Goal: Task Accomplishment & Management: Complete application form

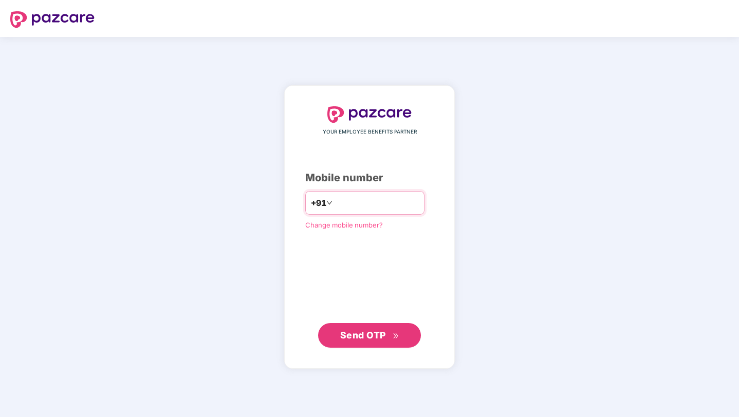
click at [349, 207] on input "number" at bounding box center [377, 203] width 84 height 16
type input "**********"
click at [360, 338] on span "Send OTP" at bounding box center [363, 335] width 46 height 11
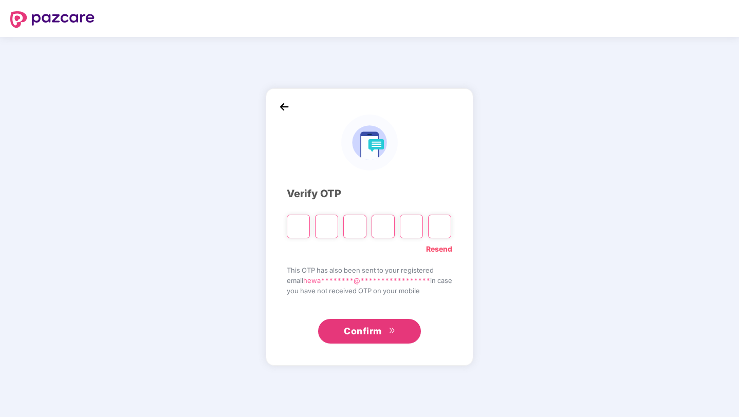
type input "*"
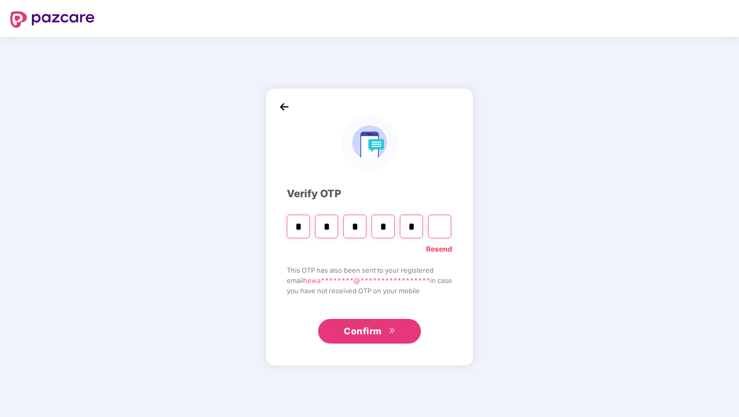
type input "*"
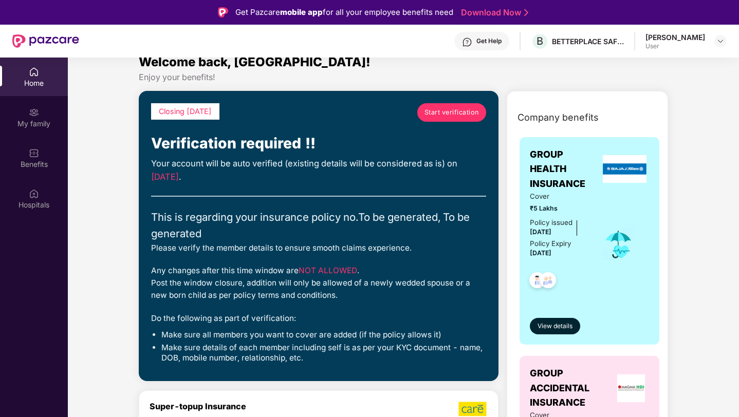
scroll to position [7, 0]
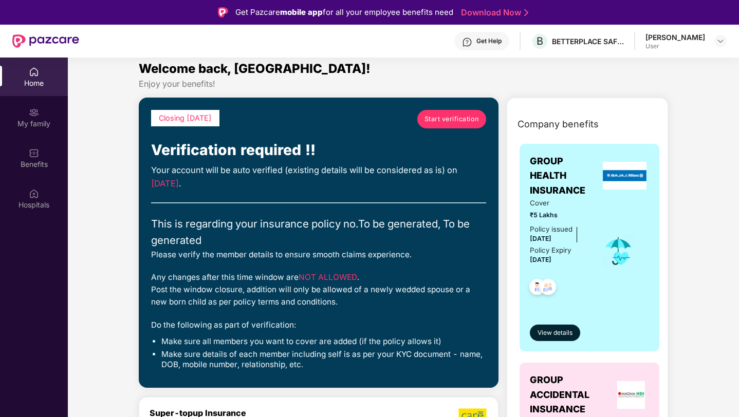
click at [447, 123] on span "Start verification" at bounding box center [452, 119] width 55 height 10
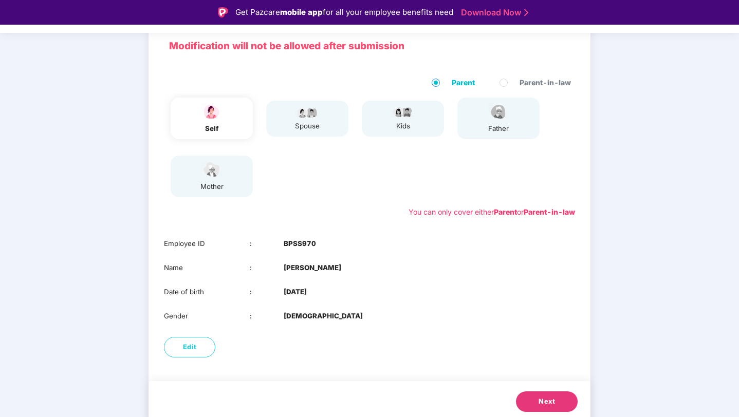
scroll to position [76, 0]
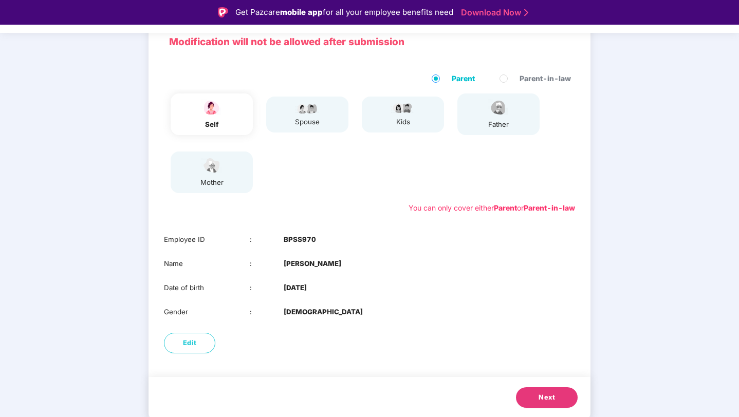
click at [548, 394] on span "Next" at bounding box center [547, 398] width 16 height 10
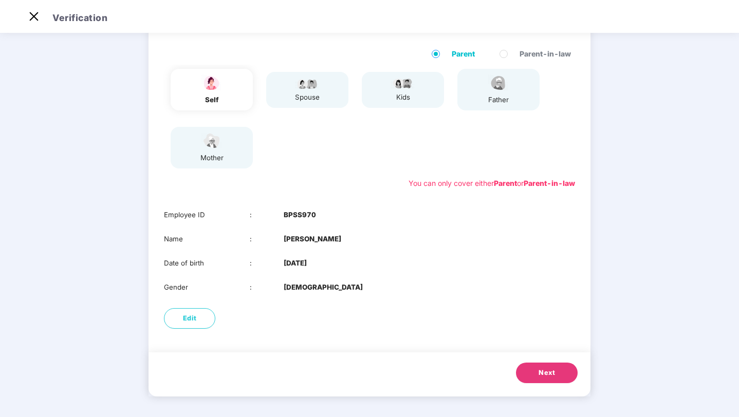
scroll to position [0, 0]
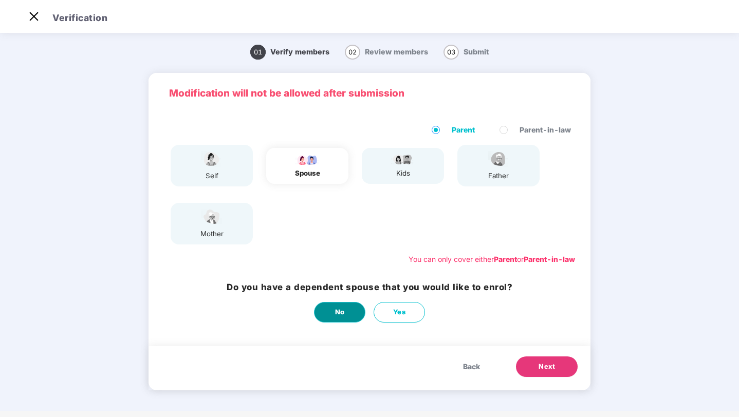
click at [358, 318] on button "No" at bounding box center [339, 312] width 51 height 21
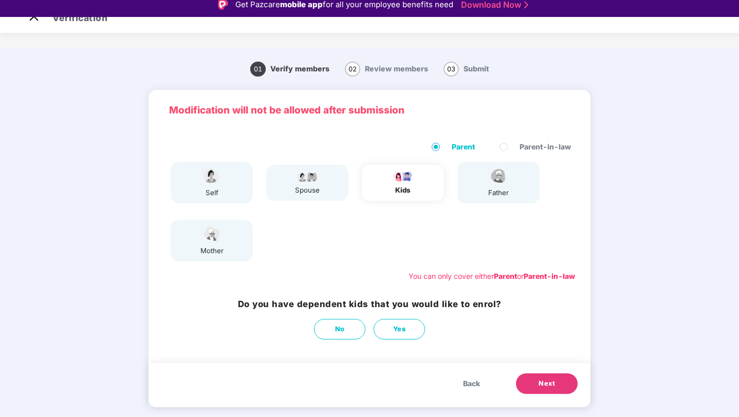
scroll to position [11, 0]
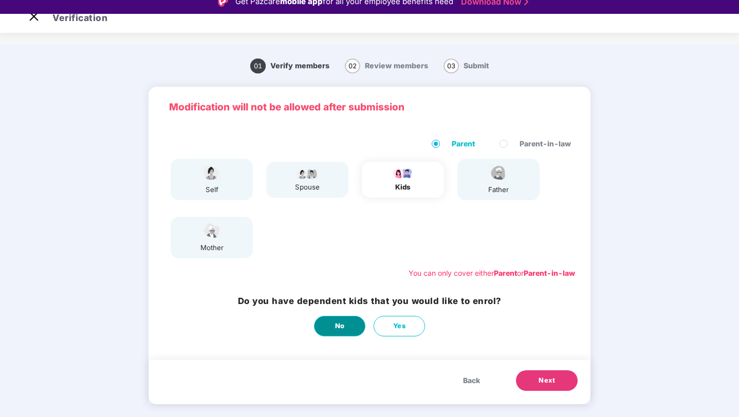
click at [329, 329] on button "No" at bounding box center [339, 326] width 51 height 21
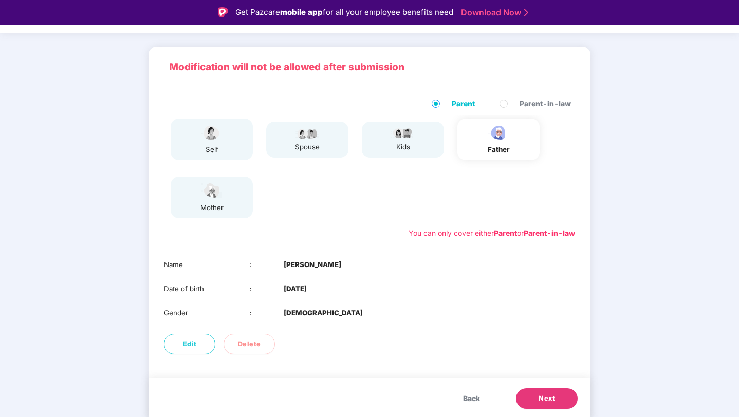
scroll to position [52, 0]
click at [555, 401] on button "Next" at bounding box center [547, 398] width 62 height 21
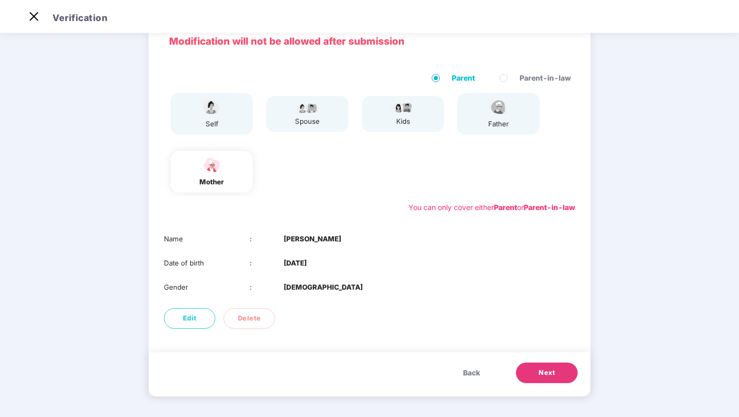
click at [532, 376] on button "Next" at bounding box center [547, 373] width 62 height 21
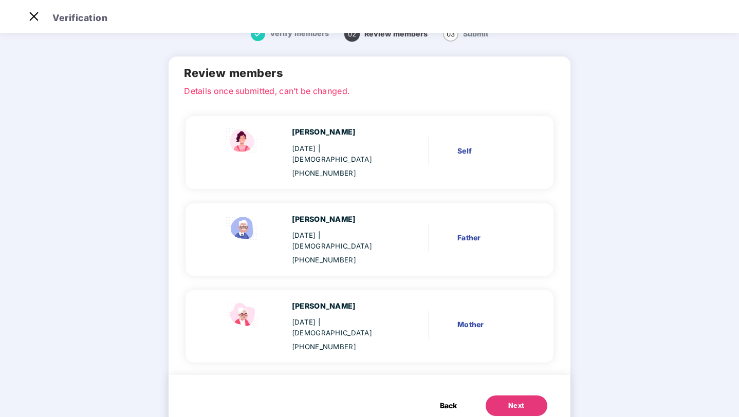
scroll to position [5, 0]
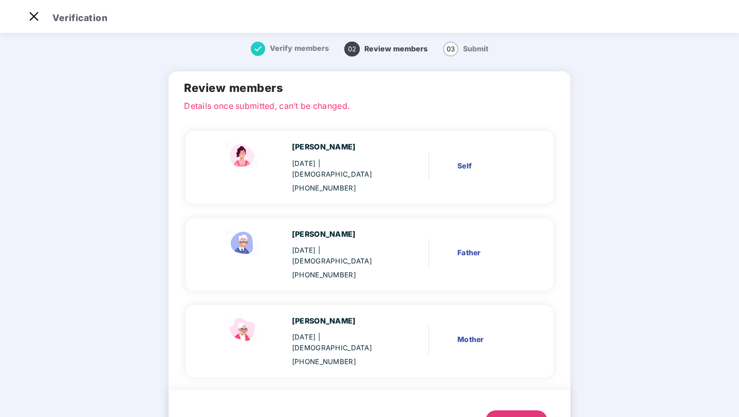
click at [441, 415] on span "Back" at bounding box center [448, 420] width 17 height 11
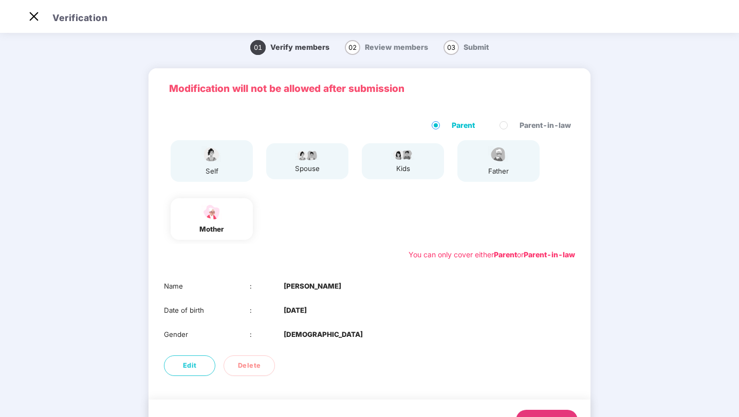
scroll to position [52, 0]
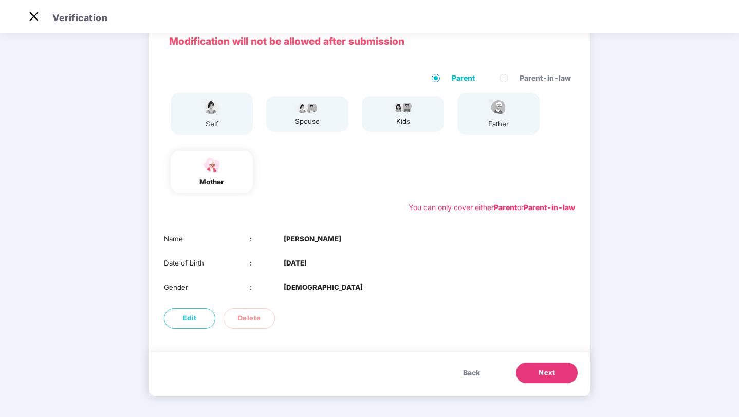
click at [474, 371] on span "Back" at bounding box center [471, 373] width 17 height 11
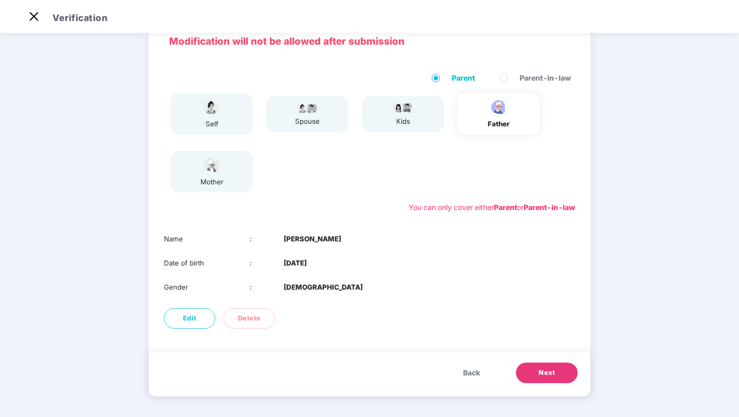
click at [474, 371] on span "Back" at bounding box center [471, 373] width 17 height 11
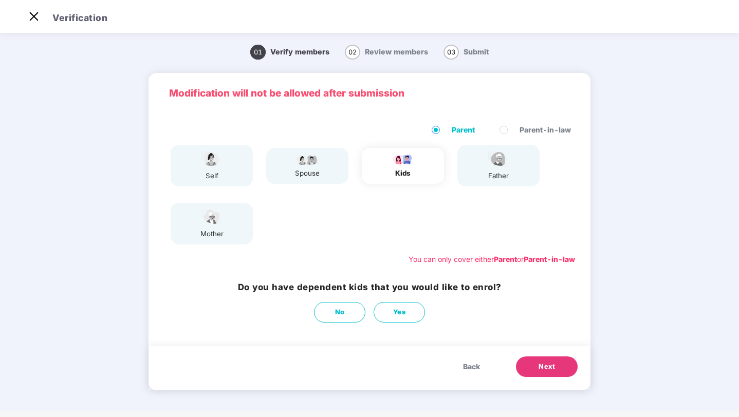
click at [220, 176] on div "self" at bounding box center [212, 176] width 26 height 11
click at [470, 362] on span "Back" at bounding box center [471, 366] width 17 height 11
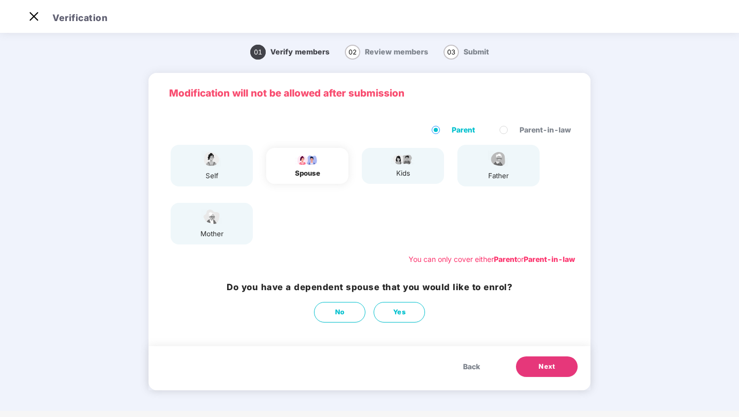
click at [470, 362] on span "Back" at bounding box center [471, 366] width 17 height 11
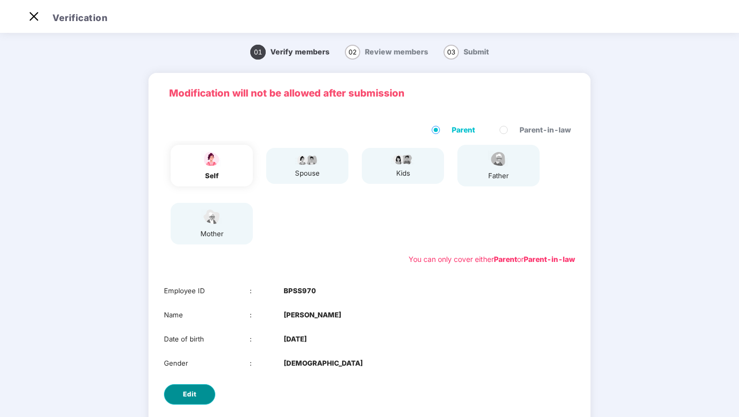
click at [190, 395] on span "Edit" at bounding box center [190, 395] width 14 height 10
select select "******"
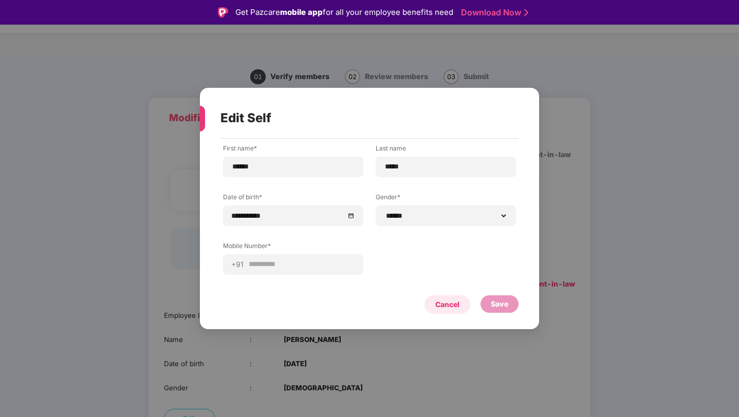
click at [462, 311] on div "Cancel" at bounding box center [448, 305] width 46 height 19
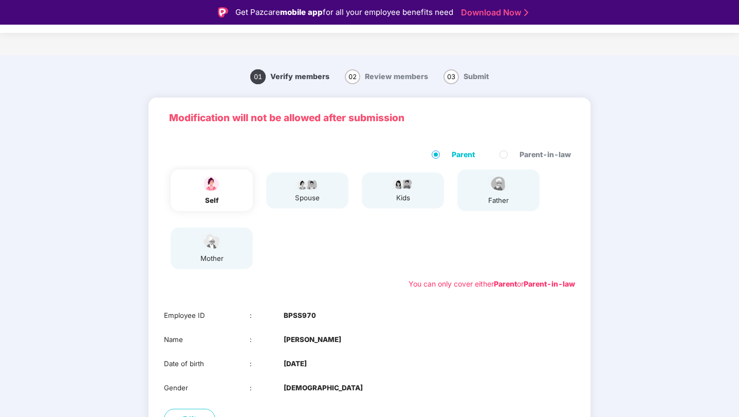
scroll to position [76, 0]
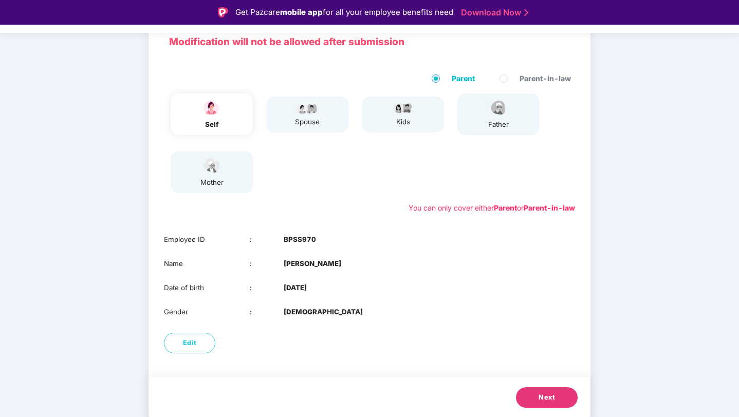
click at [536, 401] on button "Next" at bounding box center [547, 398] width 62 height 21
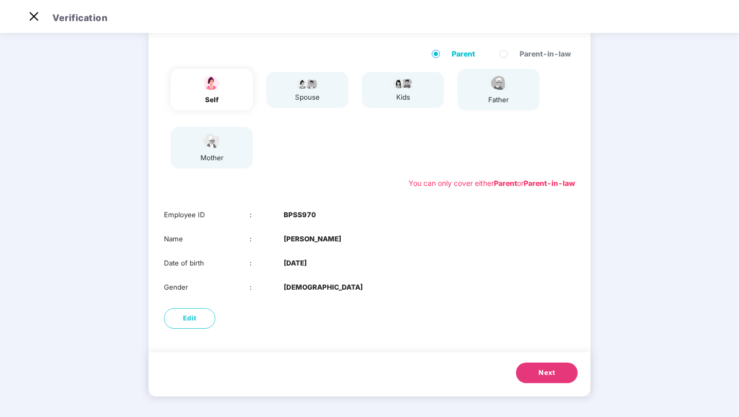
scroll to position [0, 0]
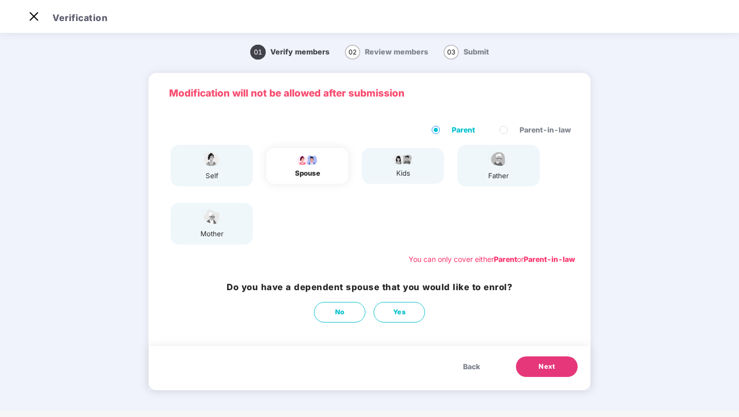
click at [537, 371] on button "Next" at bounding box center [547, 367] width 62 height 21
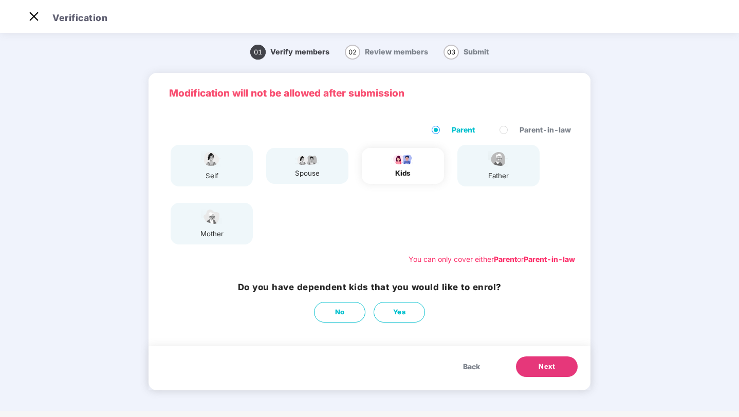
click at [537, 371] on button "Next" at bounding box center [547, 367] width 62 height 21
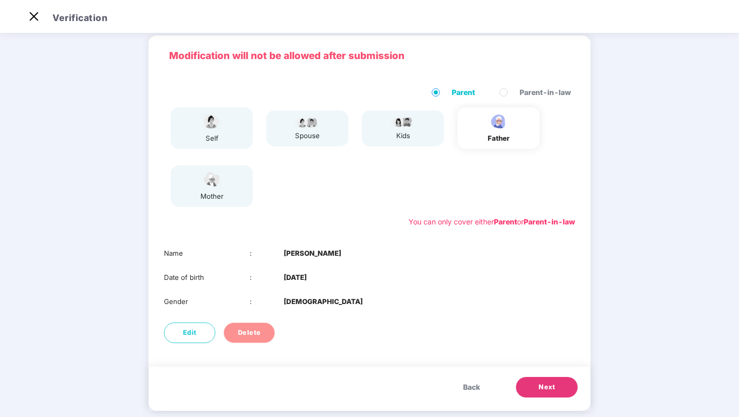
scroll to position [49, 0]
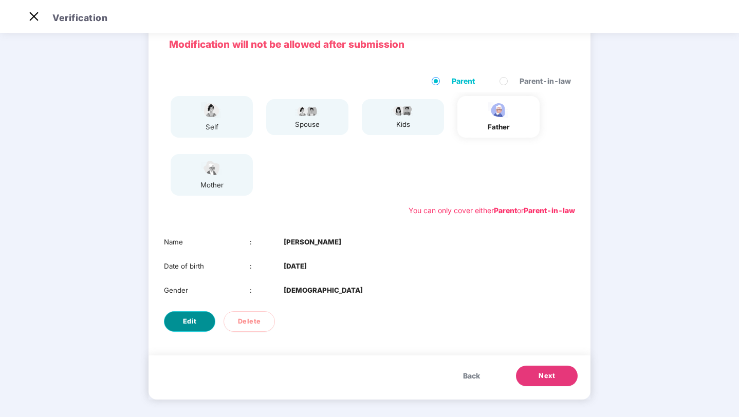
click at [177, 328] on button "Edit" at bounding box center [189, 322] width 51 height 21
select select "****"
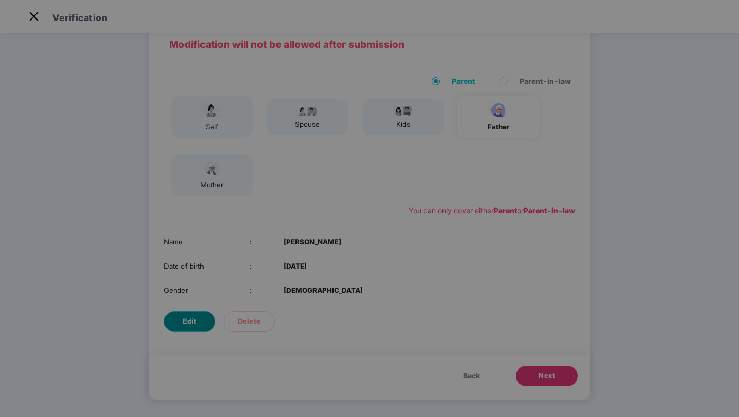
scroll to position [0, 0]
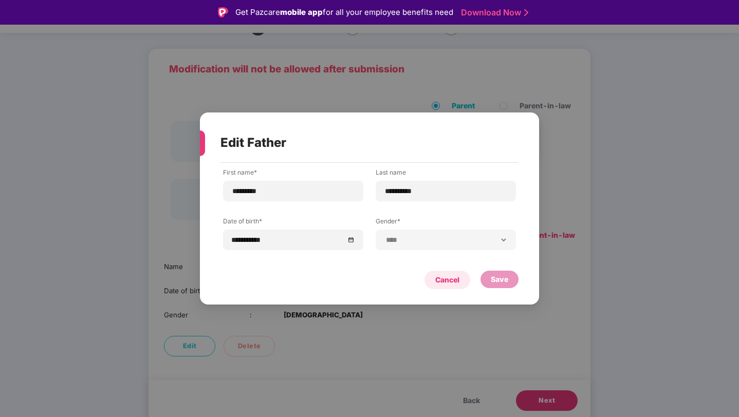
click at [445, 279] on div "Cancel" at bounding box center [447, 280] width 24 height 11
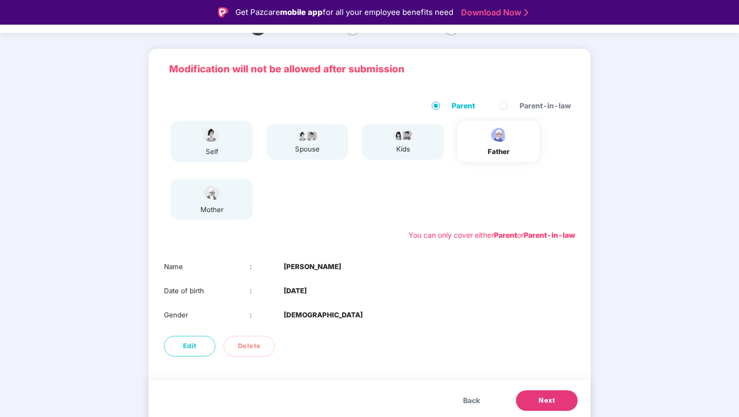
scroll to position [52, 0]
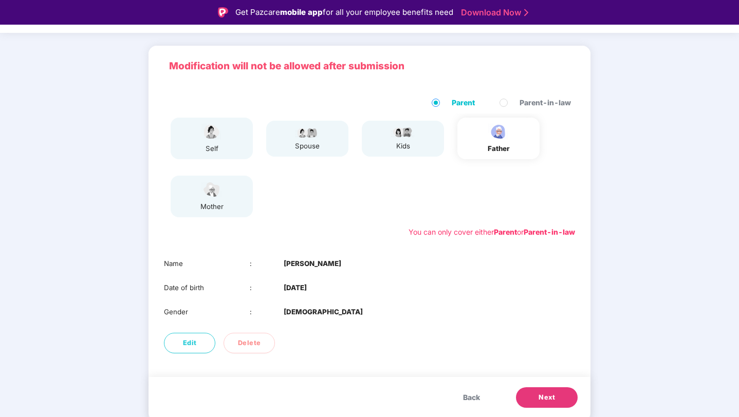
click at [533, 402] on button "Next" at bounding box center [547, 398] width 62 height 21
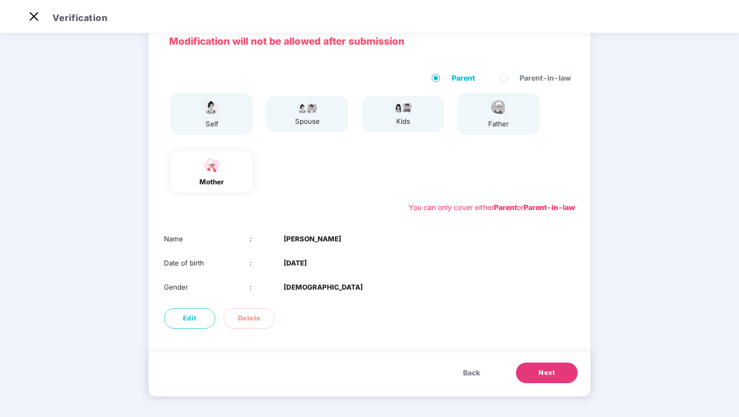
click at [538, 366] on button "Next" at bounding box center [547, 373] width 62 height 21
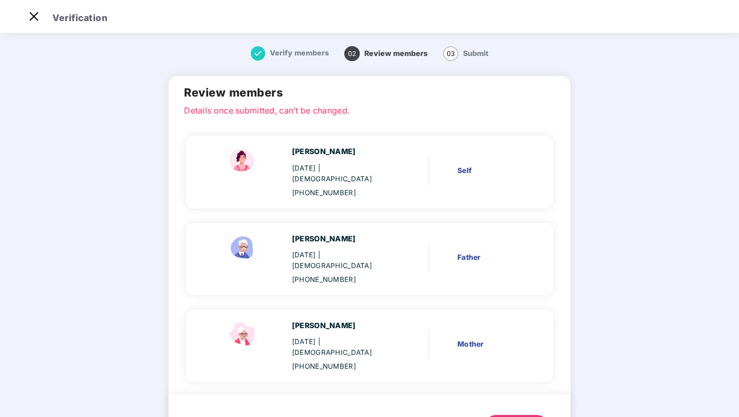
scroll to position [20, 0]
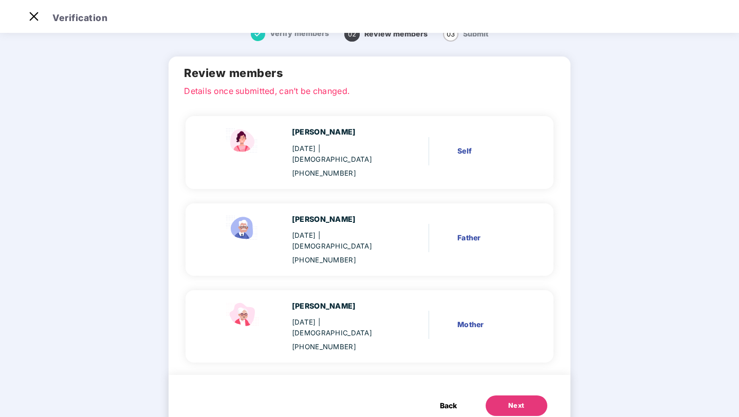
click at [502, 396] on button "Next" at bounding box center [517, 406] width 62 height 21
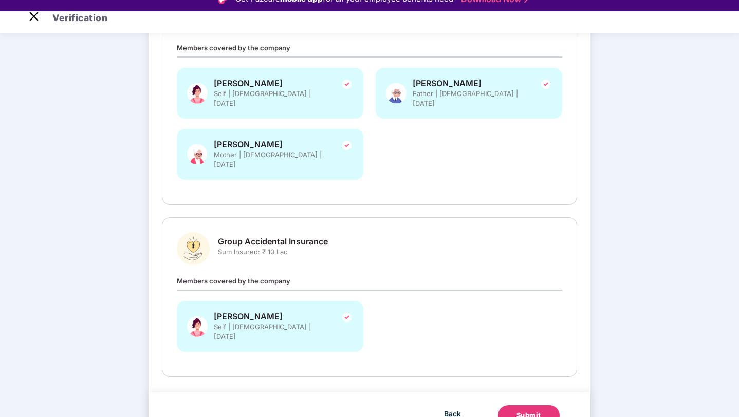
scroll to position [25, 0]
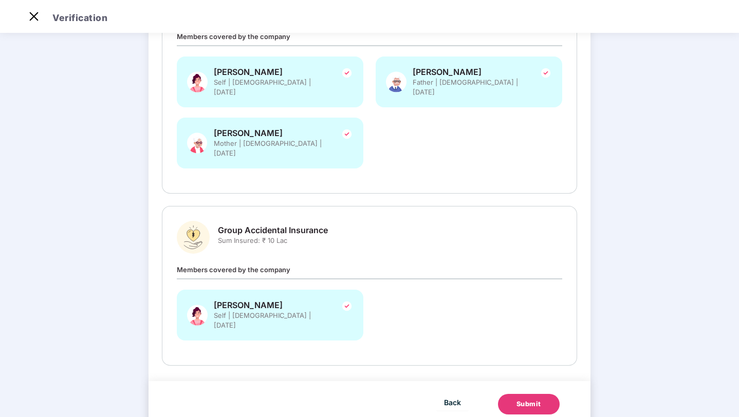
click at [314, 264] on div "Members covered by the company [PERSON_NAME] Self | [DEMOGRAPHIC_DATA] | [DATE]" at bounding box center [370, 307] width 386 height 87
click at [408, 301] on div "[PERSON_NAME] Self | [DEMOGRAPHIC_DATA] | [DATE]" at bounding box center [370, 320] width 398 height 61
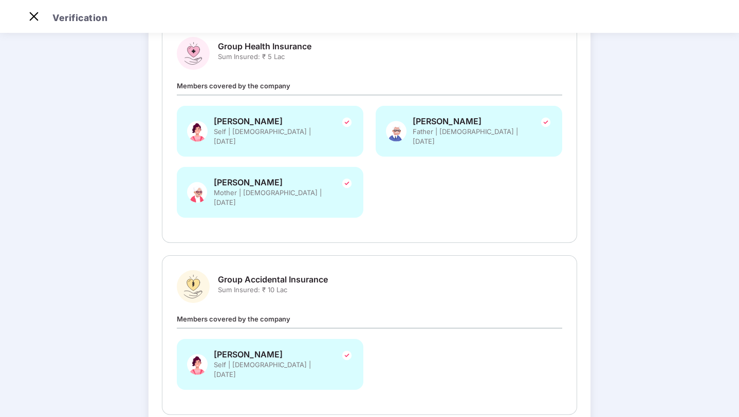
scroll to position [181, 0]
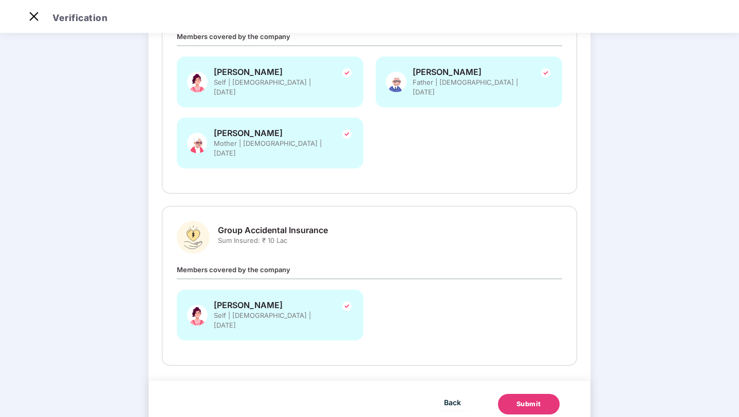
click at [543, 394] on button "Submit" at bounding box center [529, 404] width 62 height 21
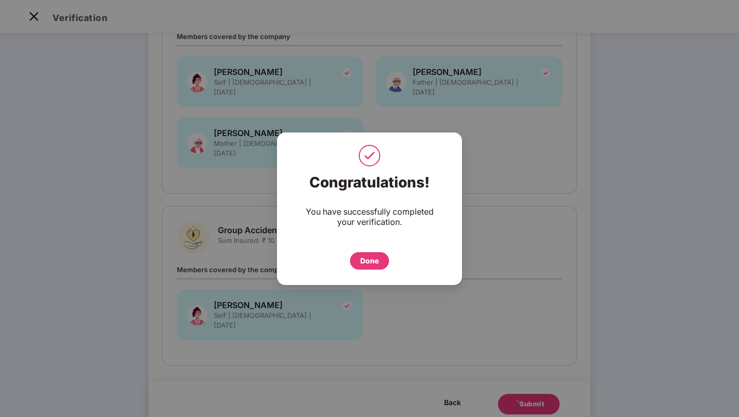
click at [366, 266] on div "Done" at bounding box center [369, 260] width 39 height 17
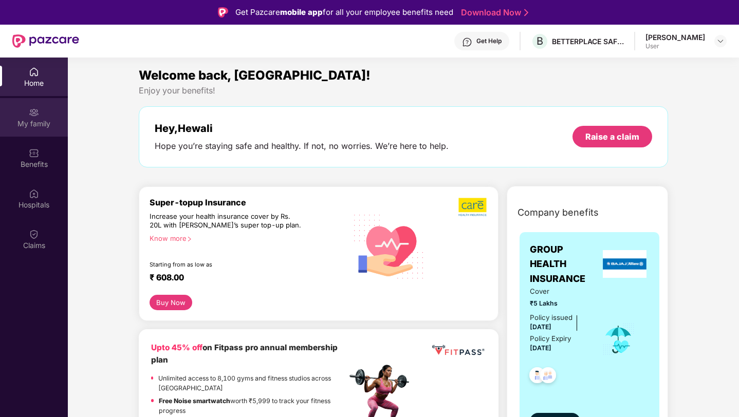
click at [38, 122] on div "My family" at bounding box center [34, 124] width 68 height 10
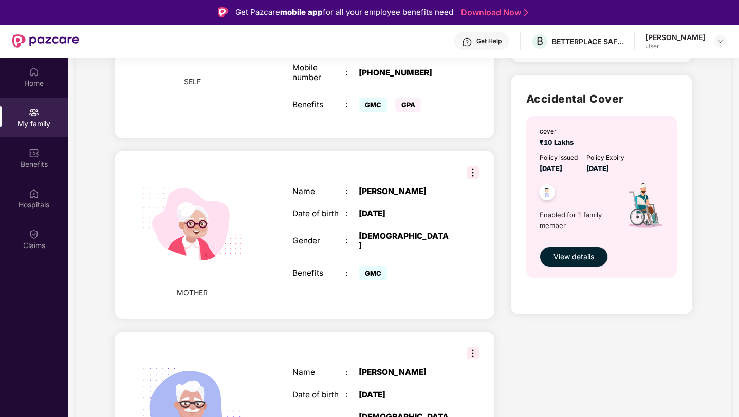
scroll to position [368, 0]
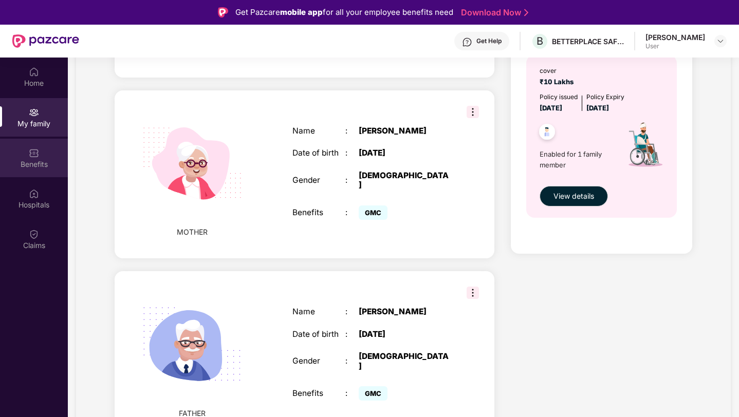
click at [29, 160] on div "Benefits" at bounding box center [34, 164] width 68 height 10
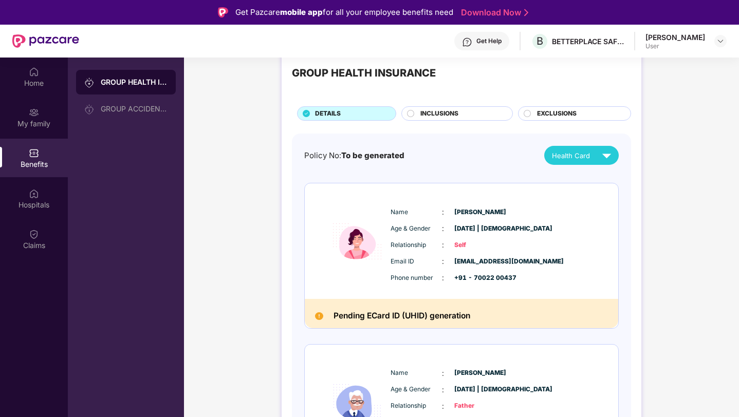
scroll to position [0, 0]
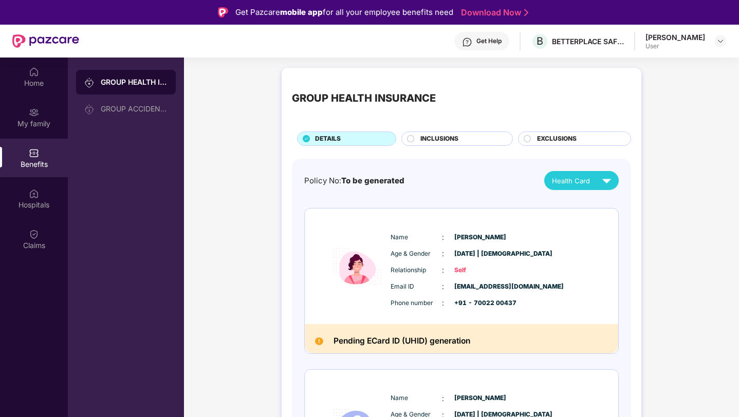
click at [432, 140] on span "INCLUSIONS" at bounding box center [440, 139] width 38 height 10
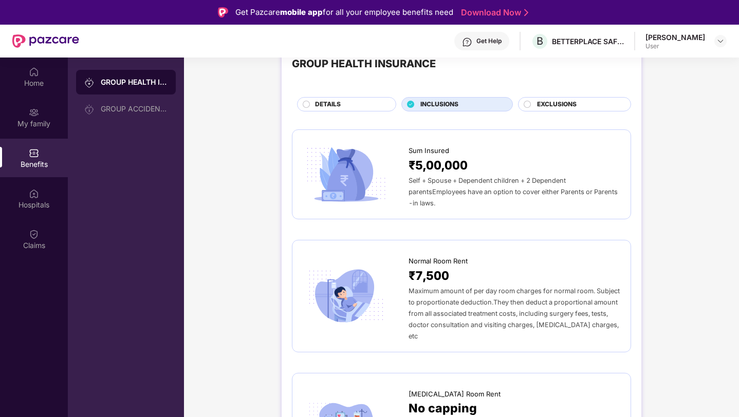
scroll to position [35, 0]
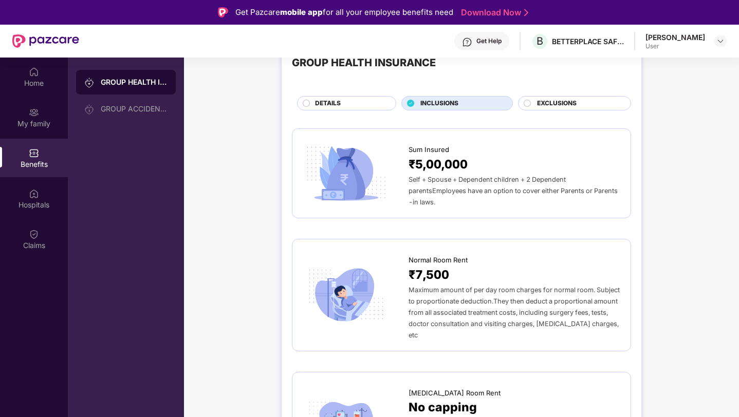
click at [533, 106] on div "EXCLUSIONS" at bounding box center [579, 104] width 94 height 11
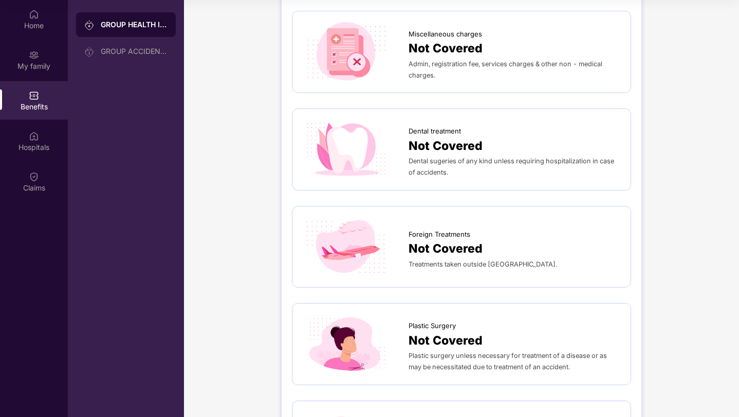
scroll to position [176, 0]
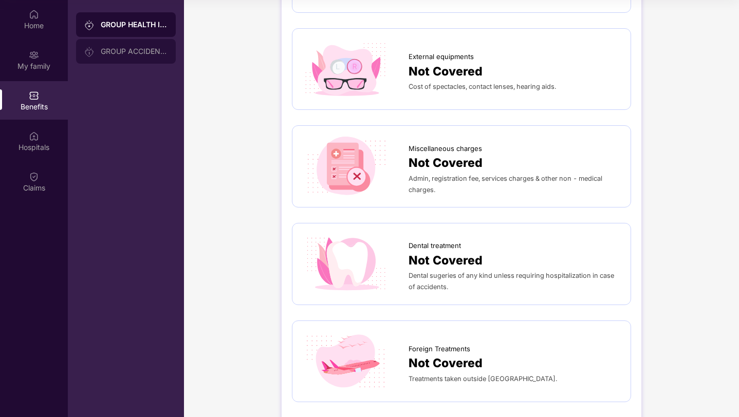
click at [119, 53] on div "GROUP ACCIDENTAL INSURANCE" at bounding box center [134, 51] width 67 height 8
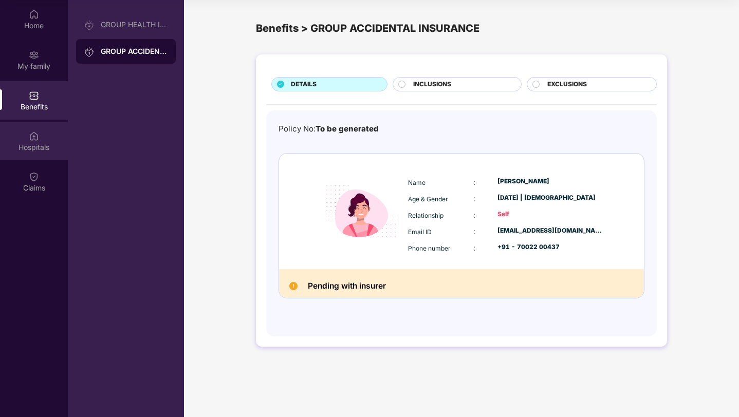
click at [33, 138] on img at bounding box center [34, 136] width 10 height 10
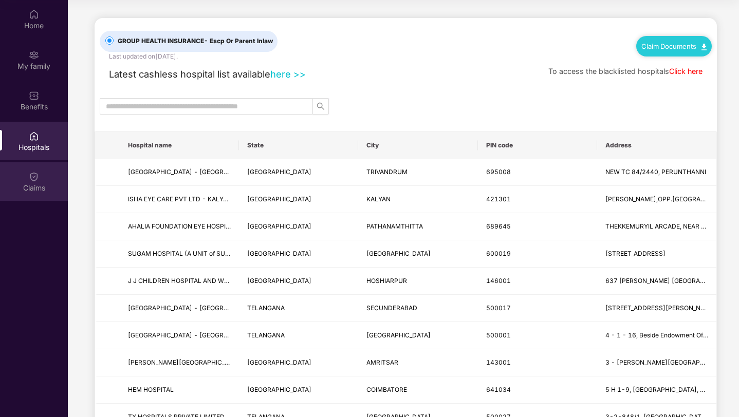
click at [36, 178] on img at bounding box center [34, 177] width 10 height 10
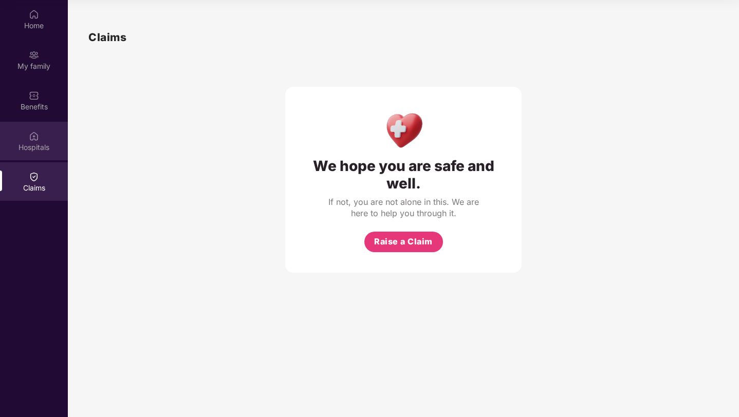
click at [34, 141] on div "Hospitals" at bounding box center [34, 141] width 68 height 39
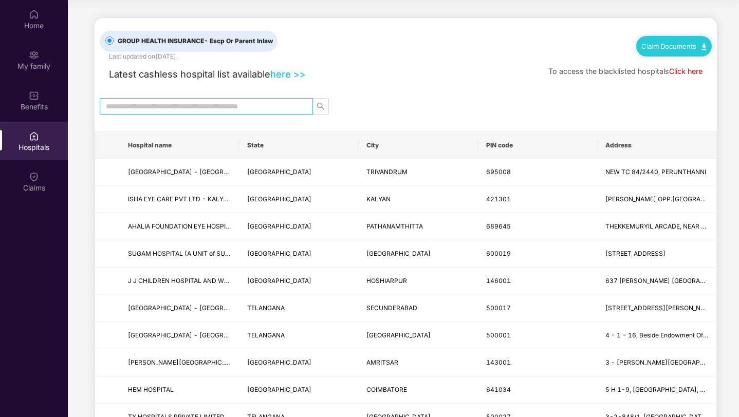
click at [177, 104] on input "text" at bounding box center [202, 106] width 193 height 11
type input "*"
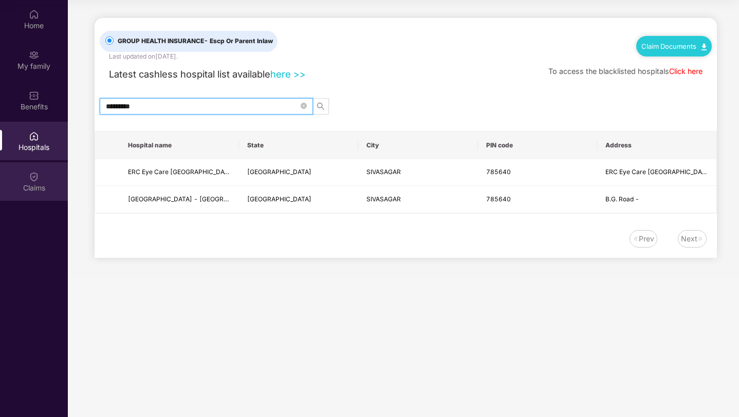
type input "*********"
click at [37, 183] on div "Claims" at bounding box center [34, 188] width 68 height 10
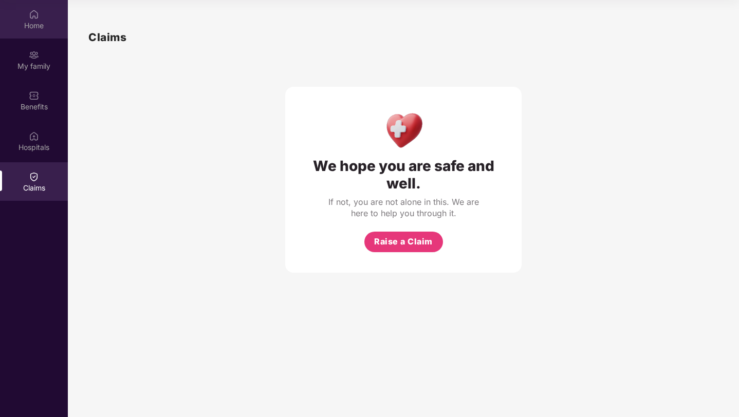
click at [35, 19] on img at bounding box center [34, 14] width 10 height 10
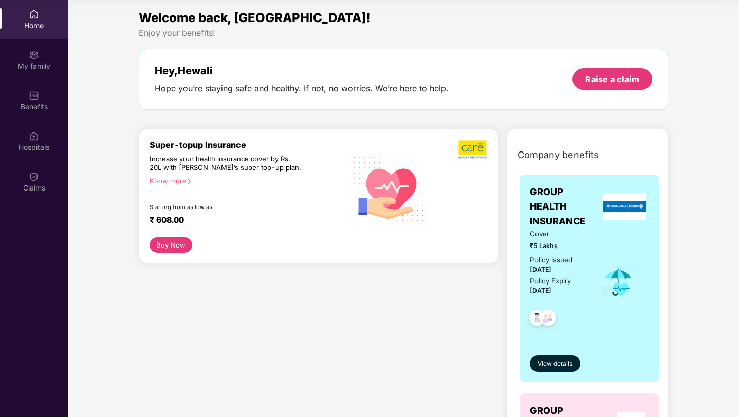
click at [136, 65] on div "Welcome back, Hewali! Enjoy your benefits! Hey, Hewali Hope you’re staying safe…" at bounding box center [404, 64] width 538 height 112
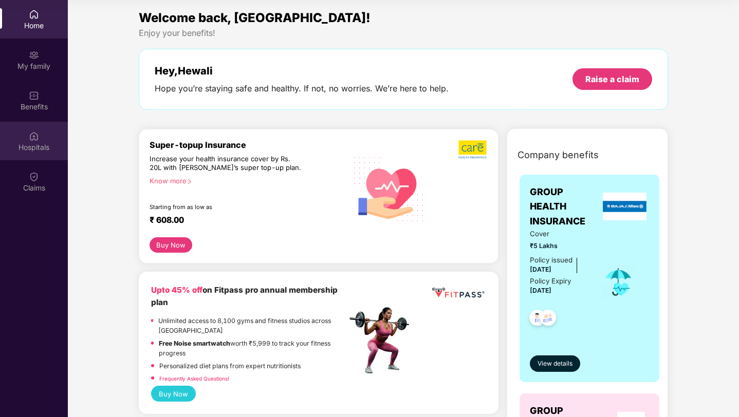
click at [35, 131] on img at bounding box center [34, 136] width 10 height 10
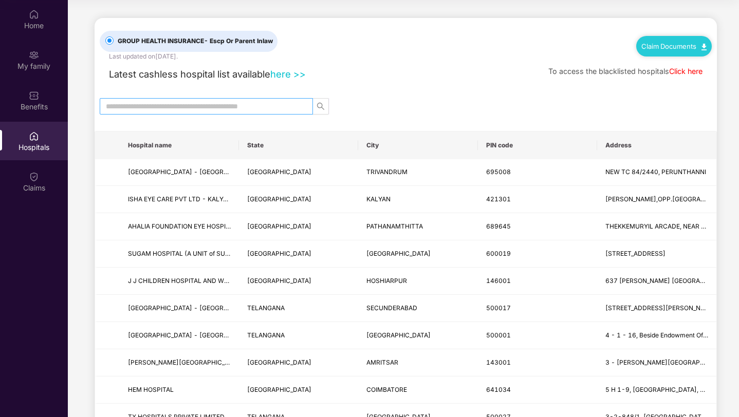
click at [121, 104] on input "text" at bounding box center [202, 106] width 193 height 11
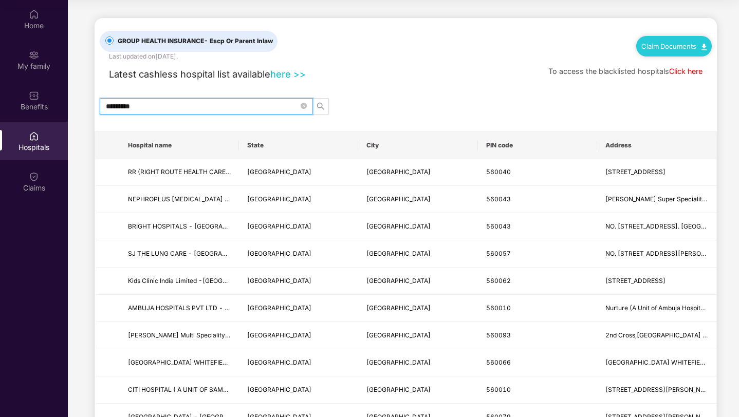
click at [129, 108] on input "*********" at bounding box center [202, 106] width 193 height 11
type input "**********"
click at [304, 108] on icon "close-circle" at bounding box center [304, 106] width 6 height 6
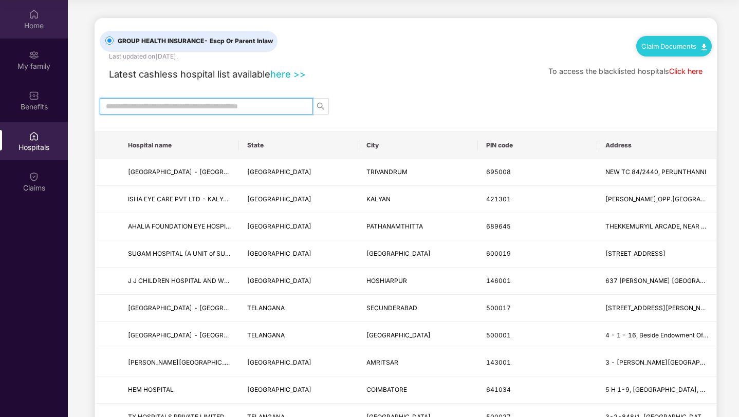
click at [41, 33] on div "Home" at bounding box center [34, 19] width 68 height 39
